Goal: Use online tool/utility: Utilize a website feature to perform a specific function

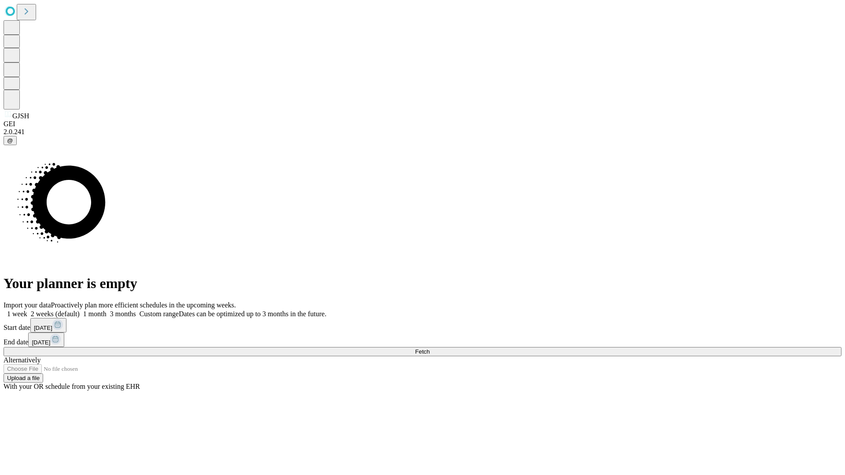
click at [429, 348] on span "Fetch" at bounding box center [422, 351] width 15 height 7
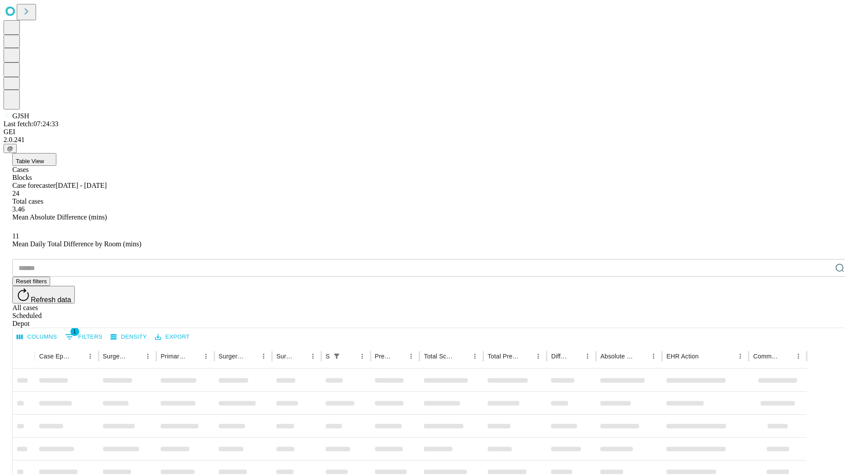
click at [44, 158] on span "Table View" at bounding box center [30, 161] width 28 height 7
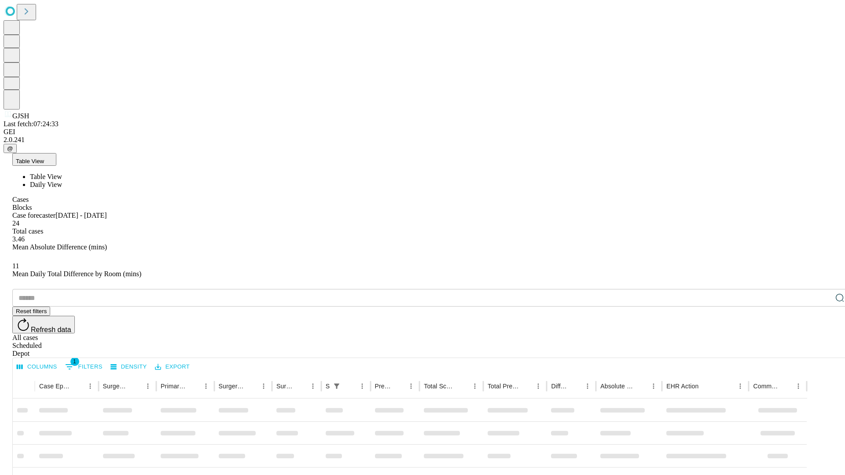
click at [62, 181] on span "Daily View" at bounding box center [46, 184] width 32 height 7
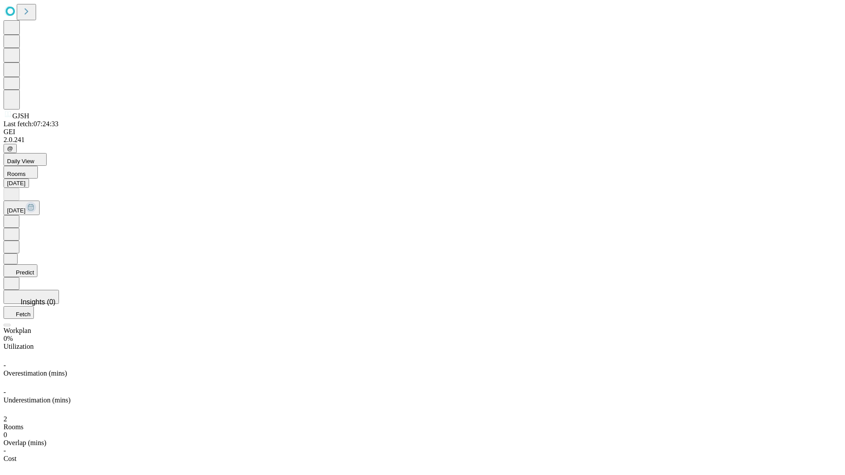
click at [37, 264] on button "Predict" at bounding box center [21, 270] width 34 height 13
